Goal: Navigation & Orientation: Find specific page/section

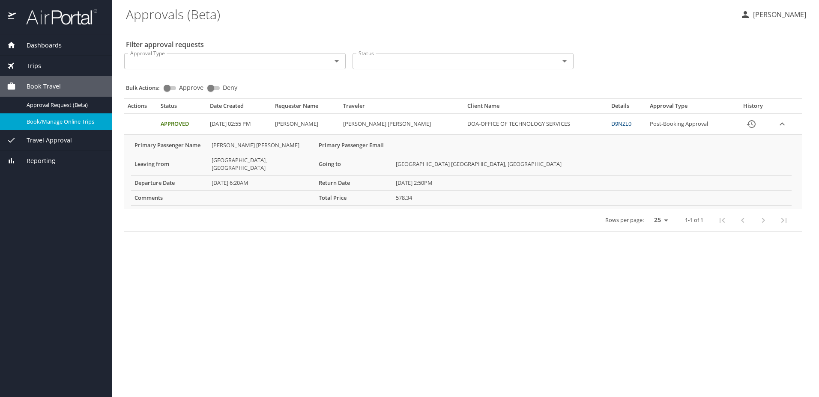
click at [28, 47] on span "Dashboards" at bounding box center [39, 45] width 46 height 9
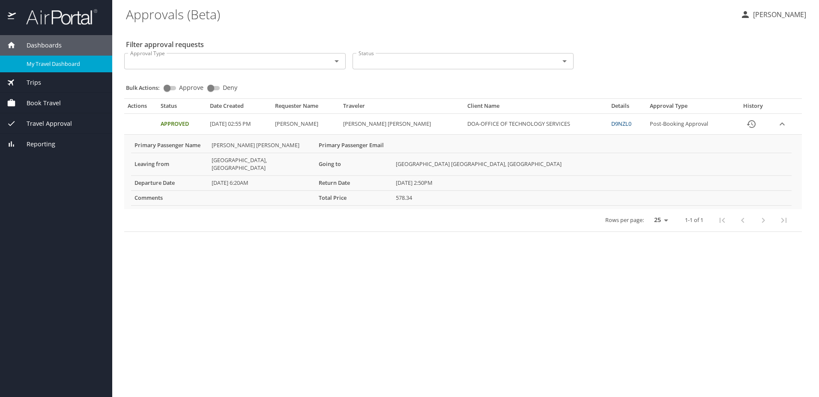
click at [50, 64] on span "My Travel Dashboard" at bounding box center [64, 64] width 75 height 8
